Goal: Task Accomplishment & Management: Manage account settings

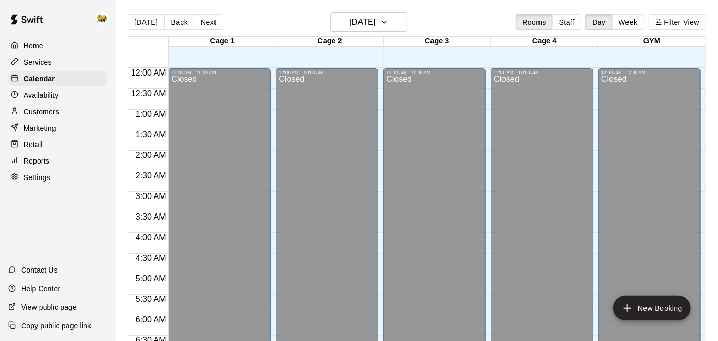
scroll to position [633, 0]
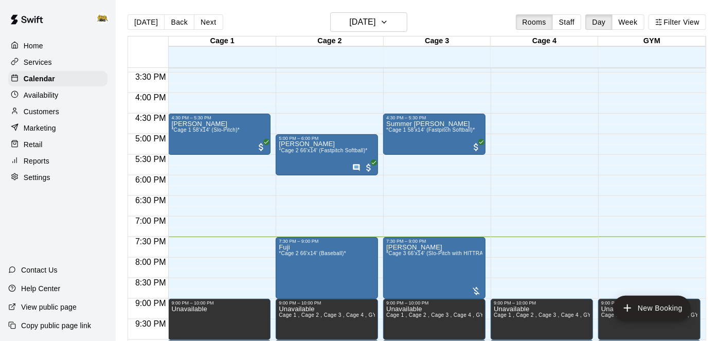
click at [358, 6] on main "Today Back Next Saturday Aug 16 Rooms Staff Day Week Filter View Cage 1 16 Sat …" at bounding box center [417, 178] width 602 height 357
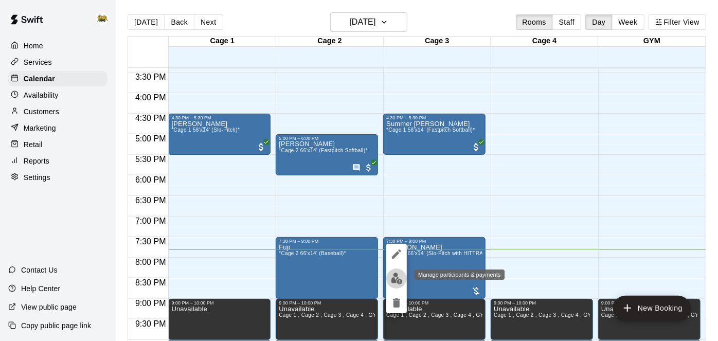
click at [398, 275] on img "edit" at bounding box center [397, 278] width 12 height 12
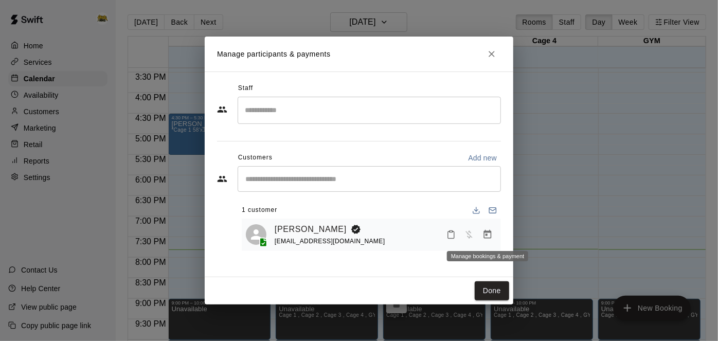
click at [485, 238] on icon "Manage bookings & payment" at bounding box center [487, 234] width 10 height 10
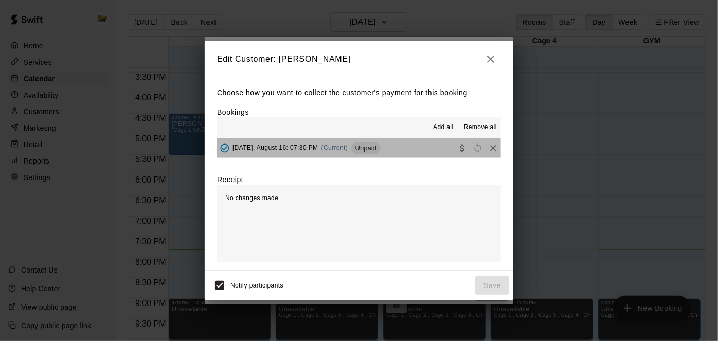
click at [435, 151] on button "Saturday, August 16: 07:30 PM (Current) Unpaid" at bounding box center [359, 147] width 284 height 19
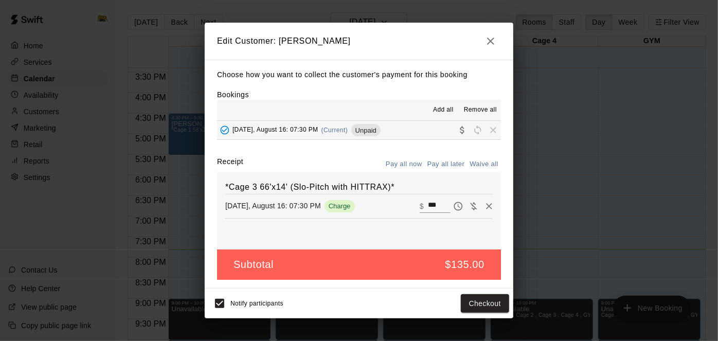
click at [492, 42] on icon "button" at bounding box center [490, 41] width 7 height 7
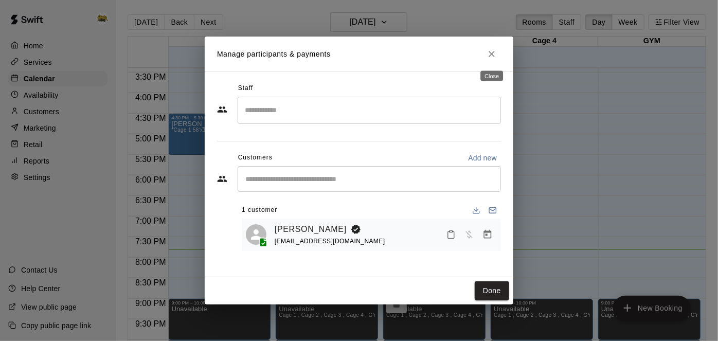
click at [495, 50] on icon "Close" at bounding box center [491, 54] width 10 height 10
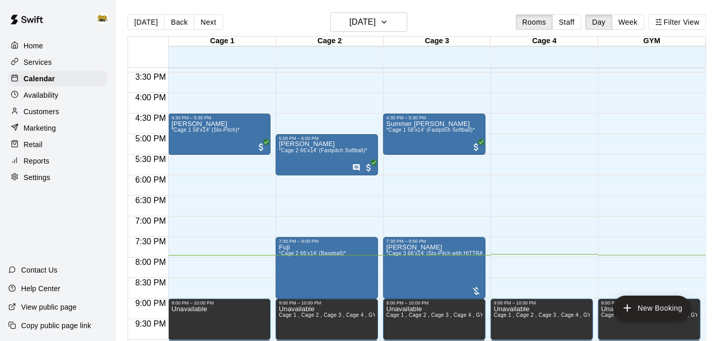
scroll to position [16, 0]
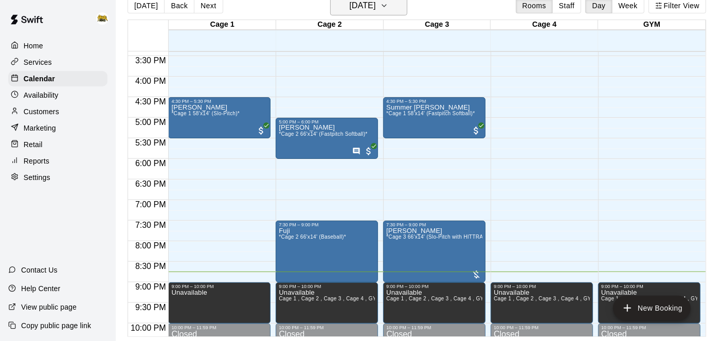
click at [349, 6] on h6 "[DATE]" at bounding box center [362, 5] width 26 height 14
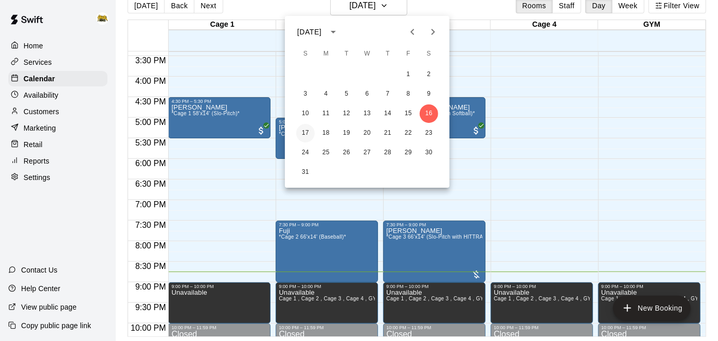
click at [303, 134] on button "17" at bounding box center [305, 133] width 19 height 19
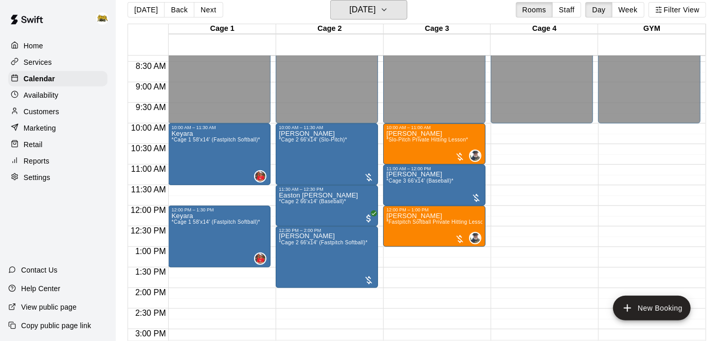
scroll to position [362, 0]
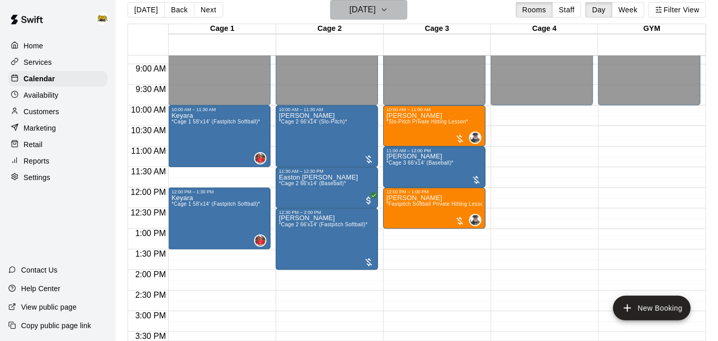
click at [375, 9] on h6 "[DATE]" at bounding box center [362, 10] width 26 height 14
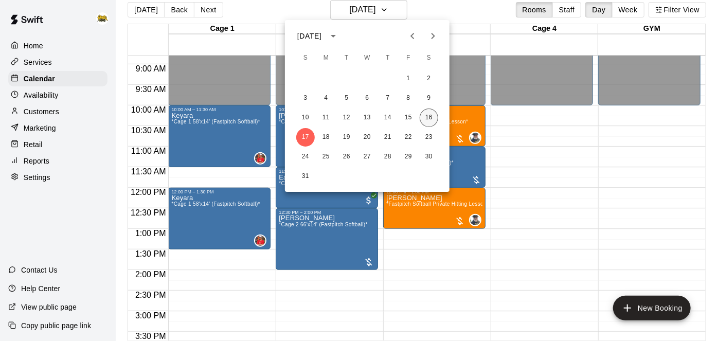
click at [429, 114] on button "16" at bounding box center [429, 117] width 19 height 19
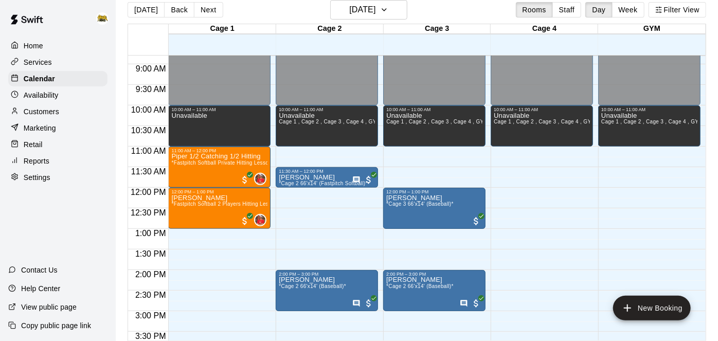
click at [706, 166] on div "Today Back Next Saturday Aug 16 Rooms Staff Day Week Filter View Cage 1 16 Sat …" at bounding box center [417, 170] width 594 height 341
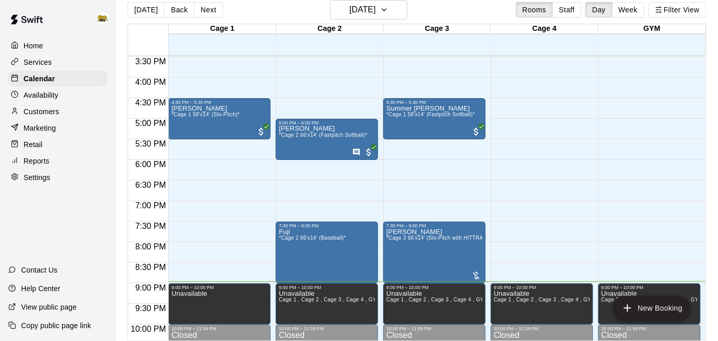
scroll to position [638, 0]
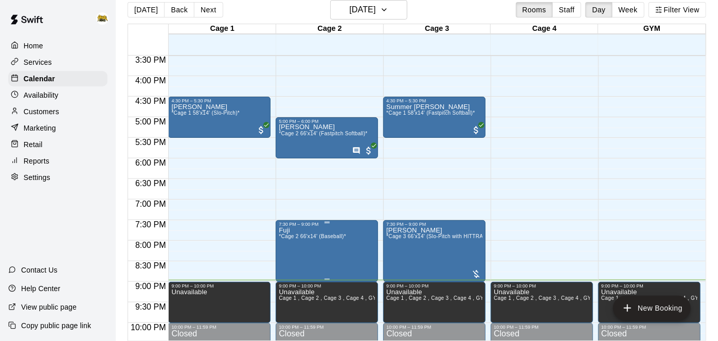
click at [441, 267] on div at bounding box center [359, 170] width 718 height 341
click at [530, 239] on div at bounding box center [359, 170] width 718 height 341
click at [389, 292] on p "Unavailable" at bounding box center [434, 292] width 96 height 0
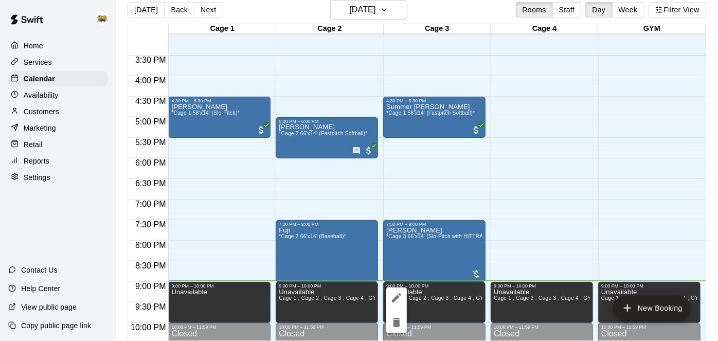
click at [460, 249] on div at bounding box center [359, 170] width 718 height 341
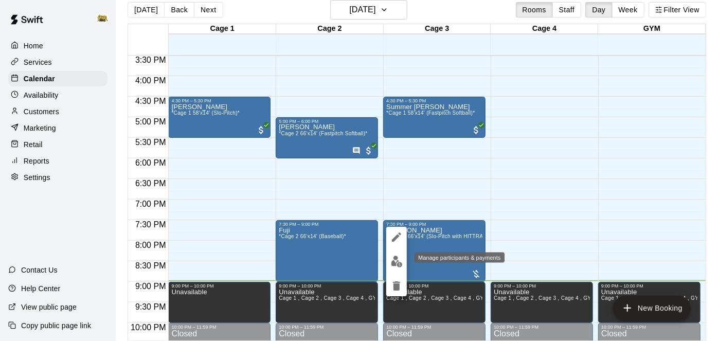
click at [396, 258] on img "edit" at bounding box center [397, 262] width 12 height 12
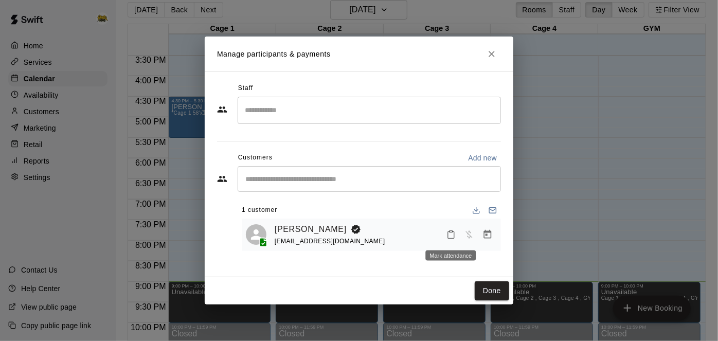
click at [454, 233] on icon "Mark attendance" at bounding box center [450, 234] width 9 height 9
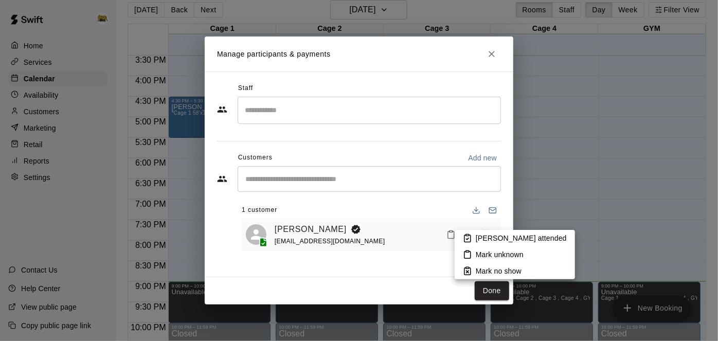
click at [455, 233] on li "Mark attended" at bounding box center [514, 238] width 120 height 16
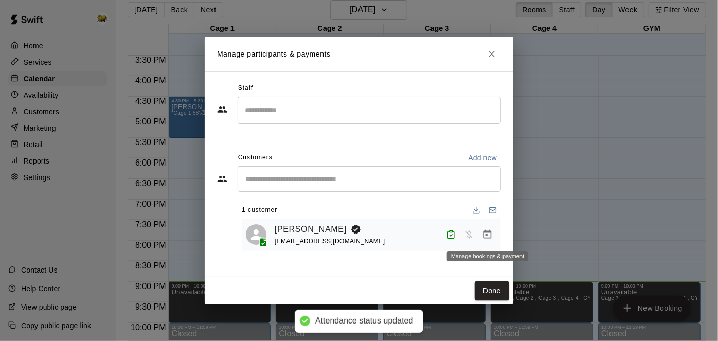
click at [486, 233] on icon "Manage bookings & payment" at bounding box center [488, 234] width 8 height 9
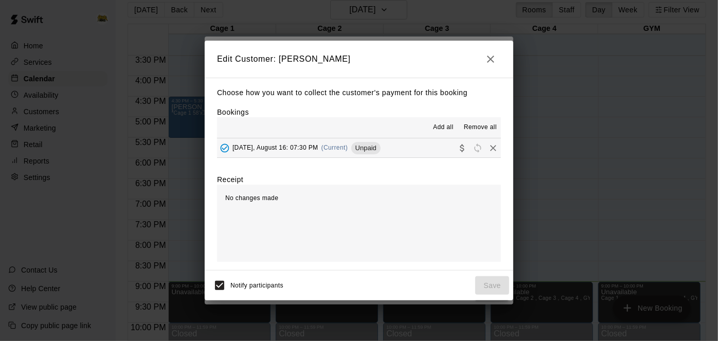
click at [400, 145] on button "Saturday, August 16: 07:30 PM (Current) Unpaid" at bounding box center [359, 147] width 284 height 19
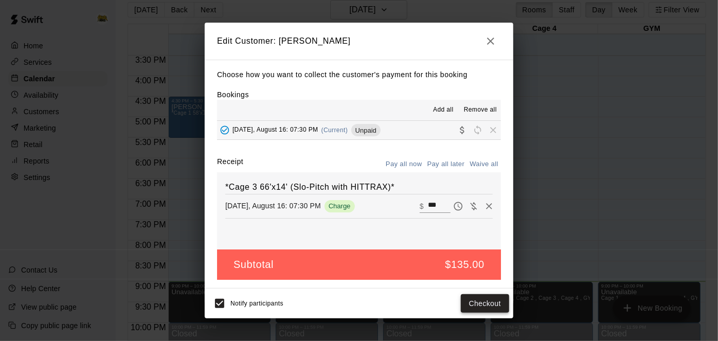
click at [472, 307] on button "Checkout" at bounding box center [485, 303] width 48 height 19
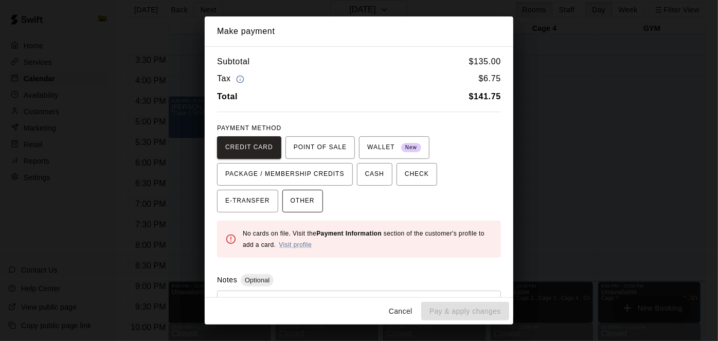
click at [290, 198] on span "OTHER" at bounding box center [302, 201] width 24 height 16
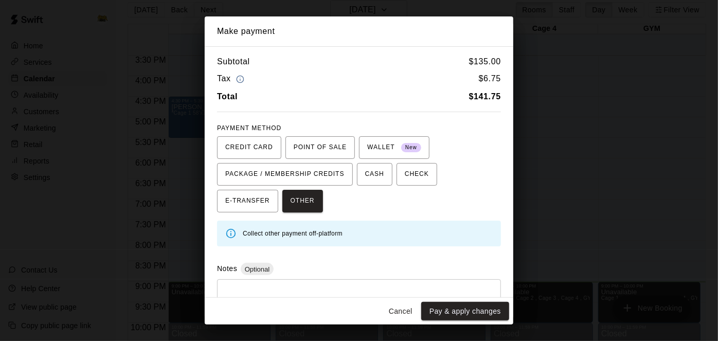
click at [321, 279] on div "* ​" at bounding box center [359, 303] width 284 height 48
type textarea "******"
click at [477, 316] on button "Pay & apply changes" at bounding box center [465, 311] width 88 height 19
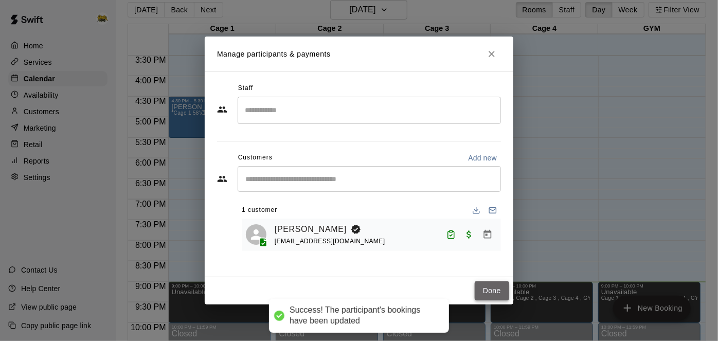
click at [489, 296] on button "Done" at bounding box center [492, 290] width 34 height 19
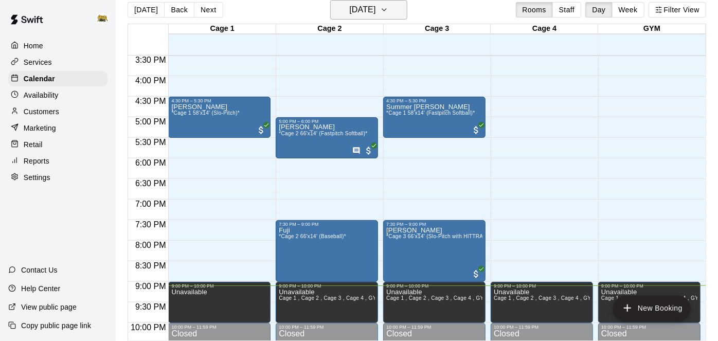
click at [385, 17] on button "[DATE]" at bounding box center [368, 10] width 77 height 20
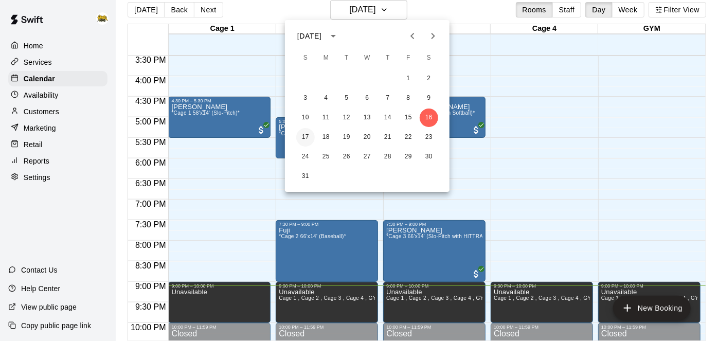
click at [304, 131] on button "17" at bounding box center [305, 137] width 19 height 19
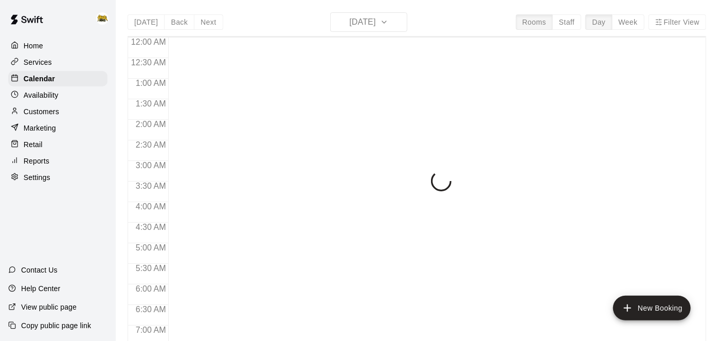
scroll to position [671, 0]
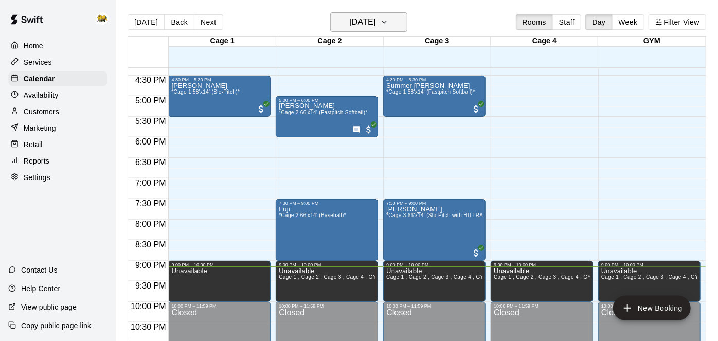
click at [388, 19] on icon "button" at bounding box center [384, 22] width 8 height 12
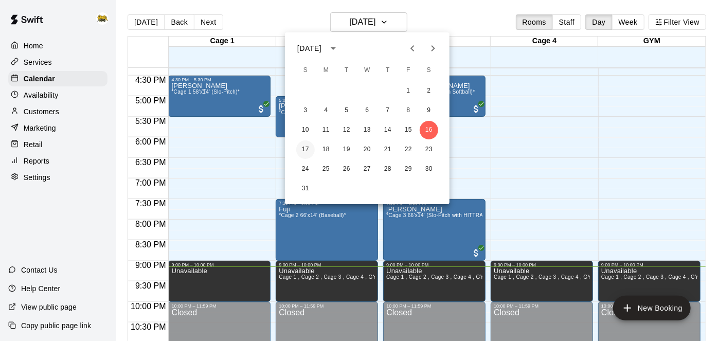
click at [308, 149] on button "17" at bounding box center [305, 149] width 19 height 19
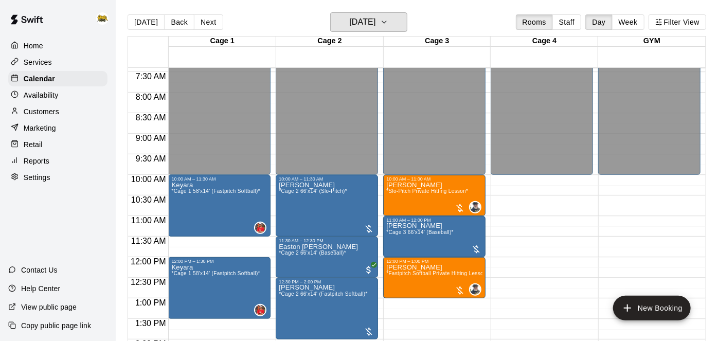
scroll to position [304, 0]
